Goal: Information Seeking & Learning: Learn about a topic

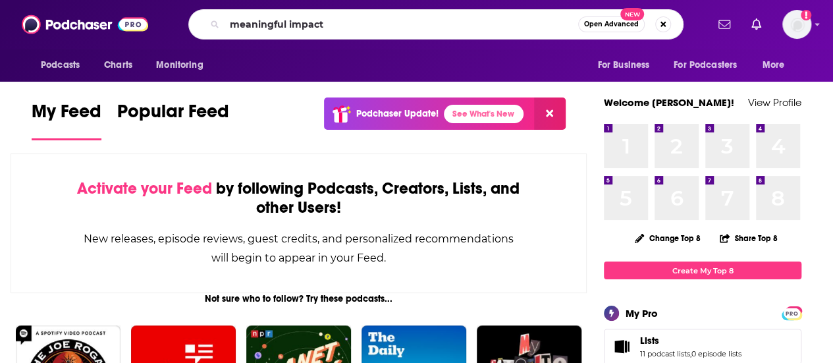
type input "meaningful impact"
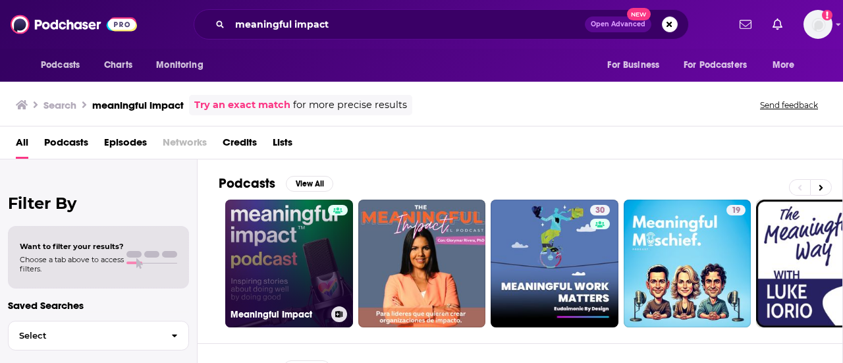
click at [281, 256] on link "Meaningful Impact" at bounding box center [289, 264] width 128 height 128
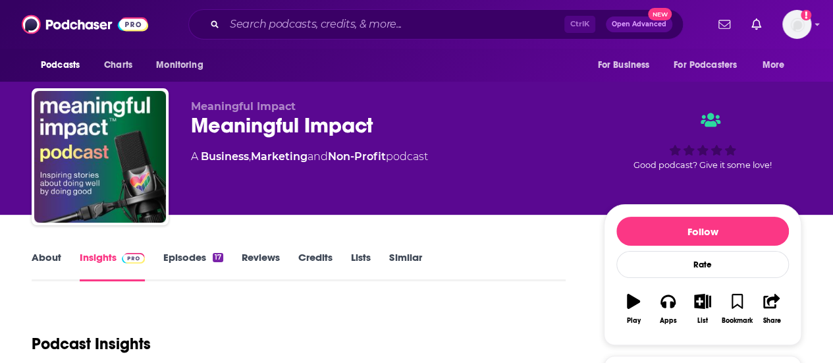
click at [45, 256] on link "About" at bounding box center [47, 266] width 30 height 30
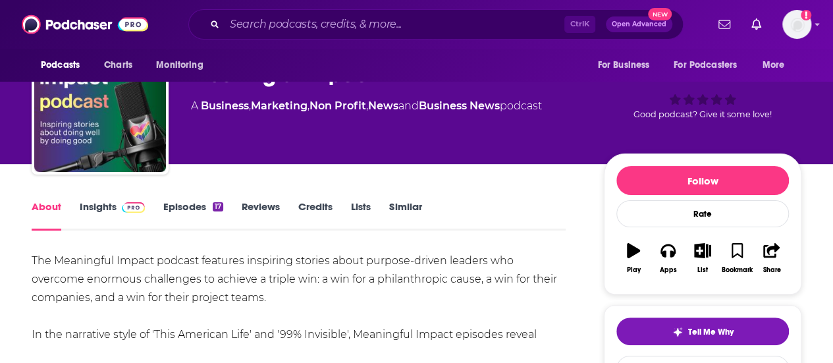
scroll to position [132, 0]
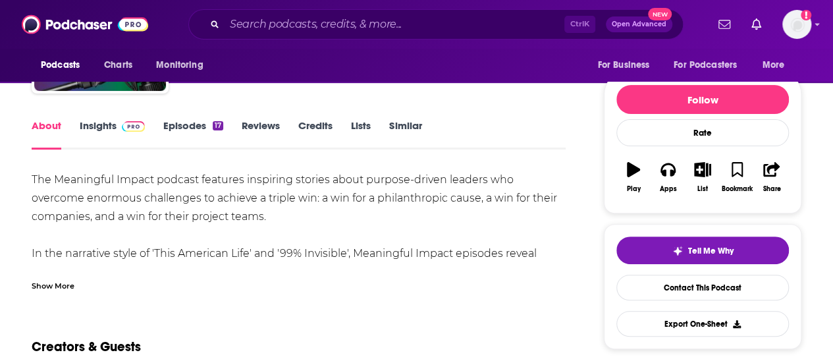
click at [51, 283] on div "Show More" at bounding box center [53, 285] width 43 height 13
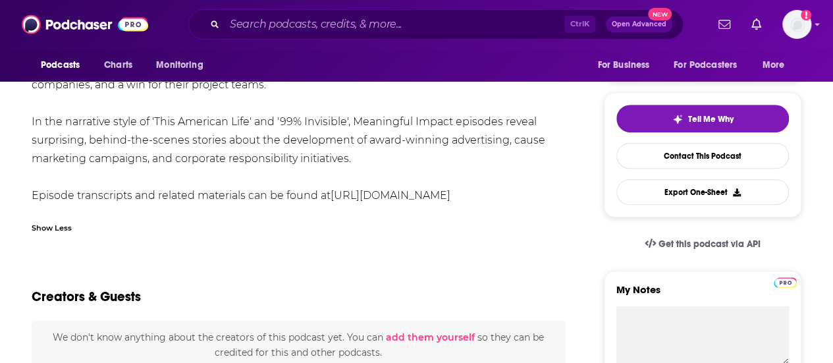
scroll to position [0, 0]
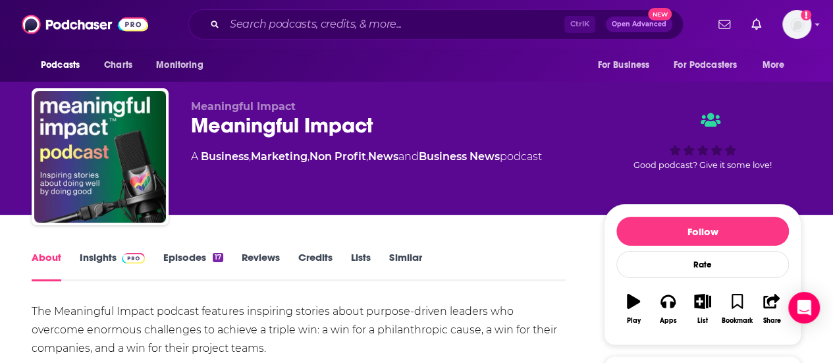
click at [108, 259] on link "Insights" at bounding box center [112, 266] width 65 height 30
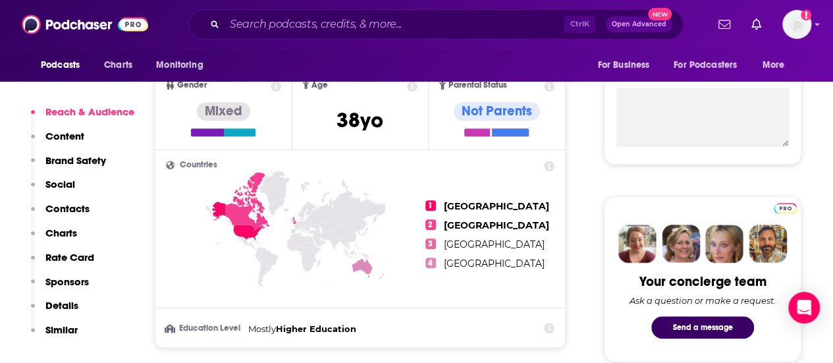
scroll to position [461, 0]
